Goal: Find specific page/section: Find specific page/section

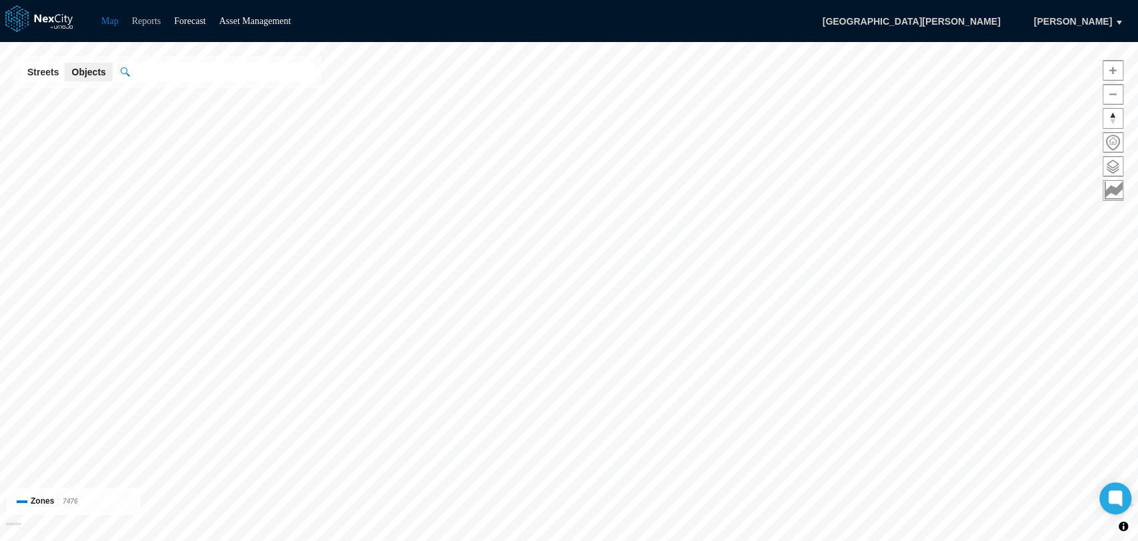
click at [139, 21] on link "Reports" at bounding box center [146, 21] width 29 height 10
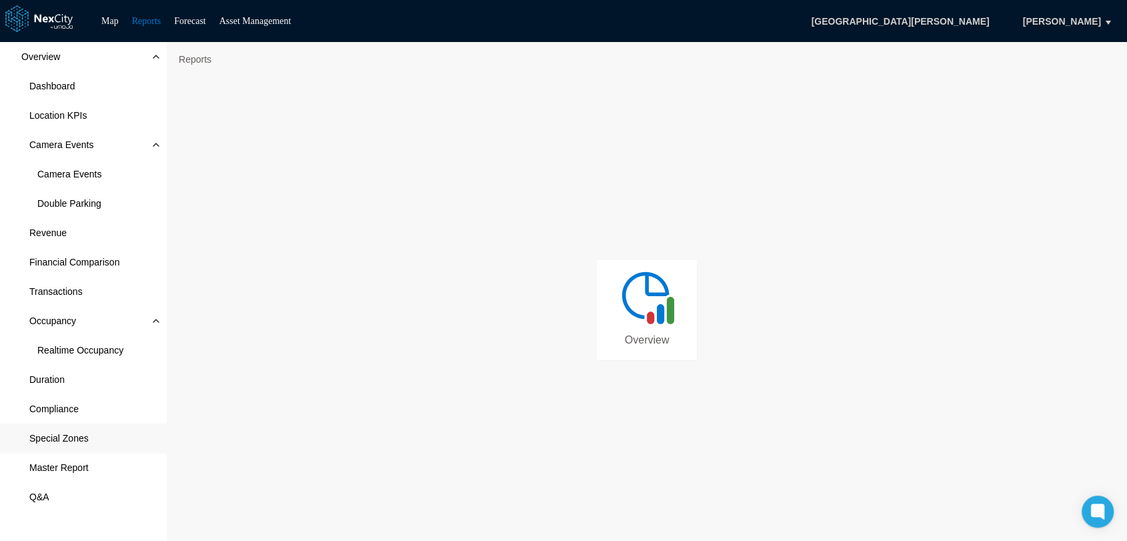
click at [49, 431] on span "Special Zones" at bounding box center [58, 437] width 59 height 13
